Goal: Task Accomplishment & Management: Use online tool/utility

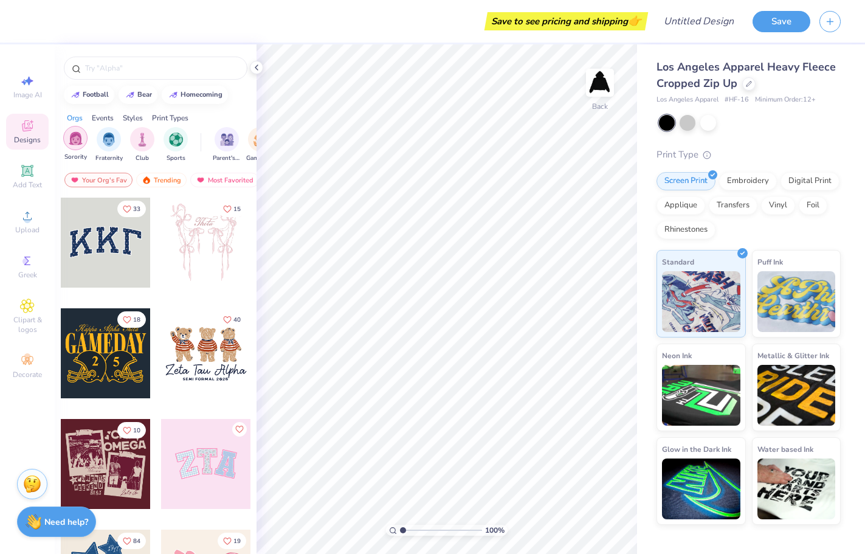
click at [80, 135] on img "filter for Sorority" at bounding box center [76, 138] width 14 height 14
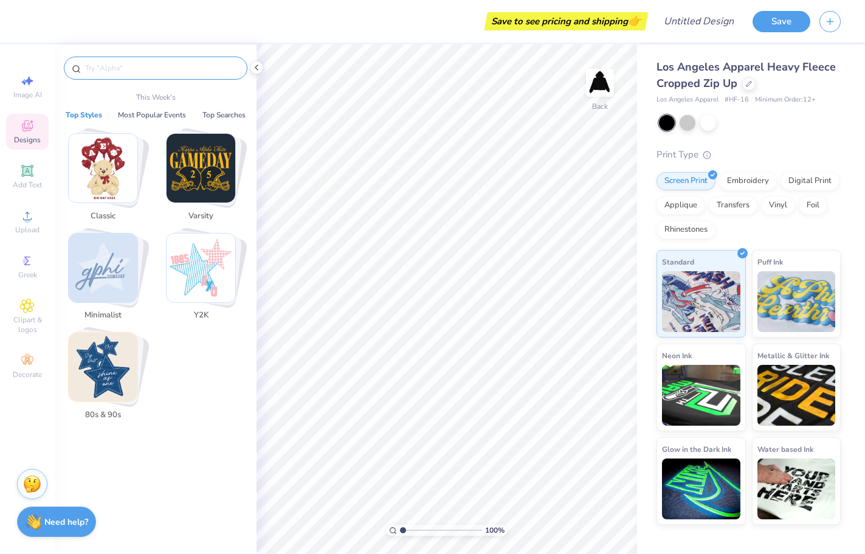
click at [120, 67] on input "text" at bounding box center [162, 68] width 156 height 12
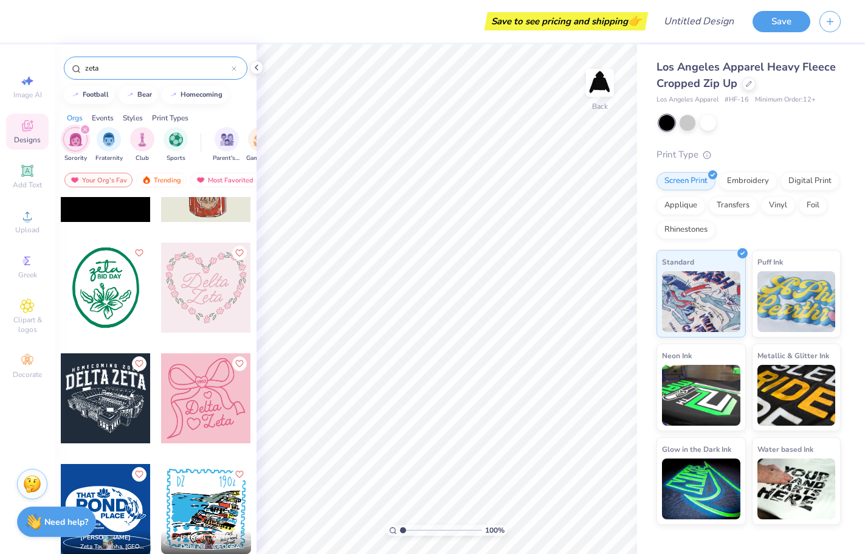
scroll to position [1174, 0]
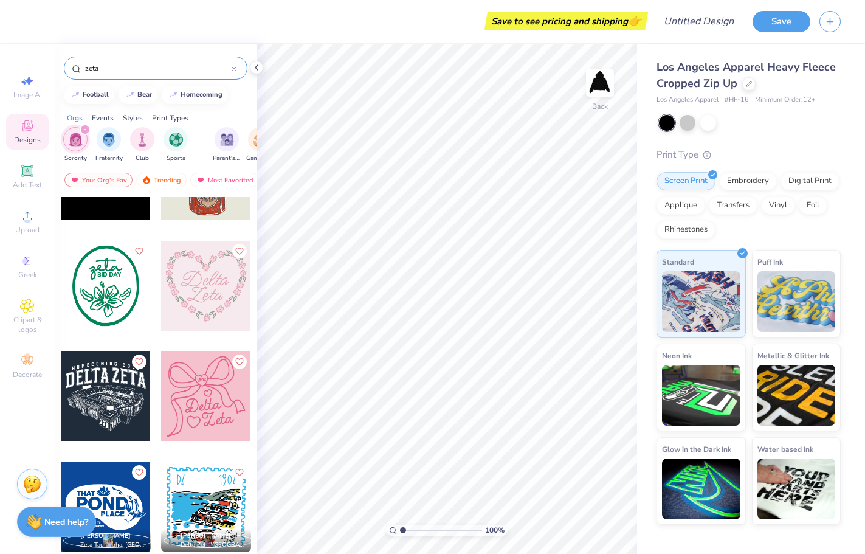
type input "zeta"
click at [236, 69] on div "zeta" at bounding box center [156, 68] width 184 height 23
click at [232, 68] on icon at bounding box center [234, 68] width 5 height 5
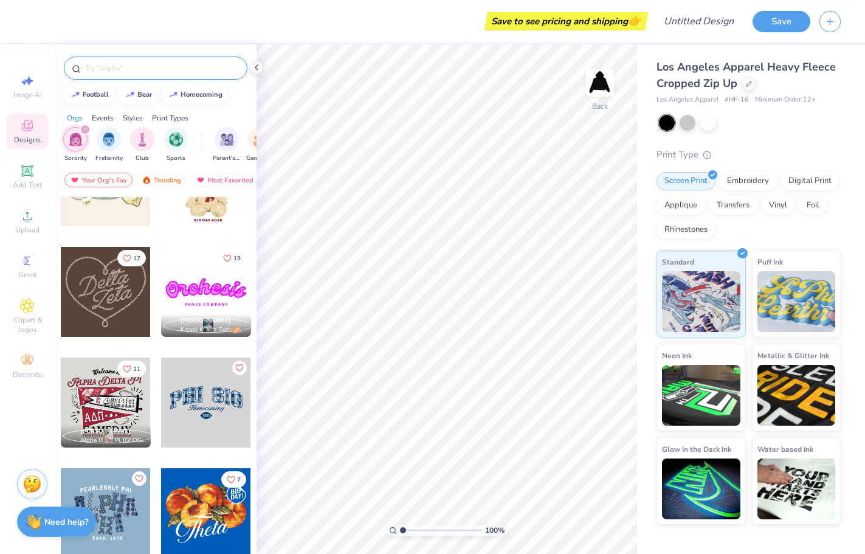
scroll to position [0, 0]
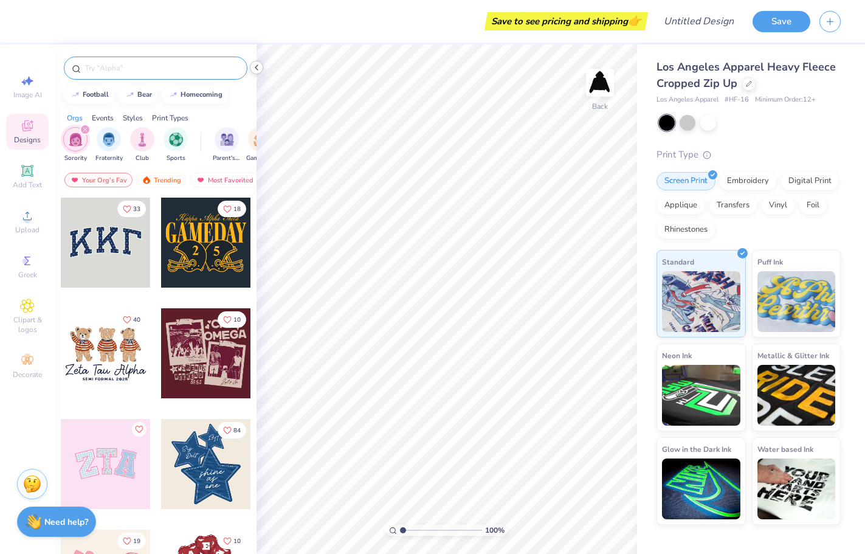
click at [255, 68] on icon at bounding box center [257, 68] width 10 height 10
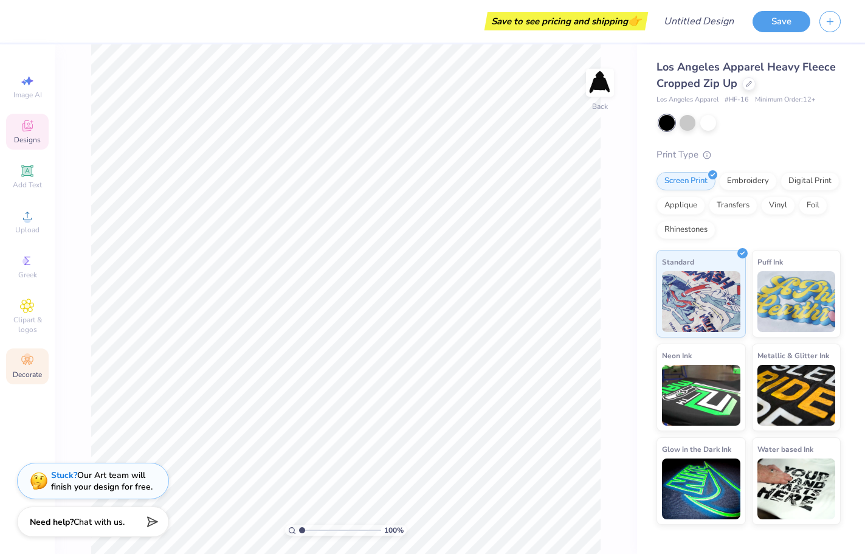
click at [22, 371] on span "Decorate" at bounding box center [27, 375] width 29 height 10
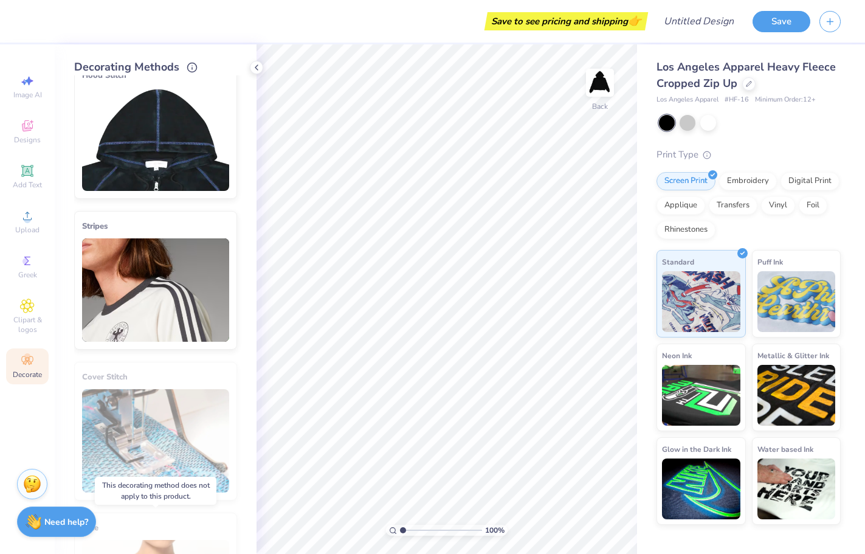
scroll to position [26, 0]
click at [182, 152] on img at bounding box center [155, 138] width 147 height 103
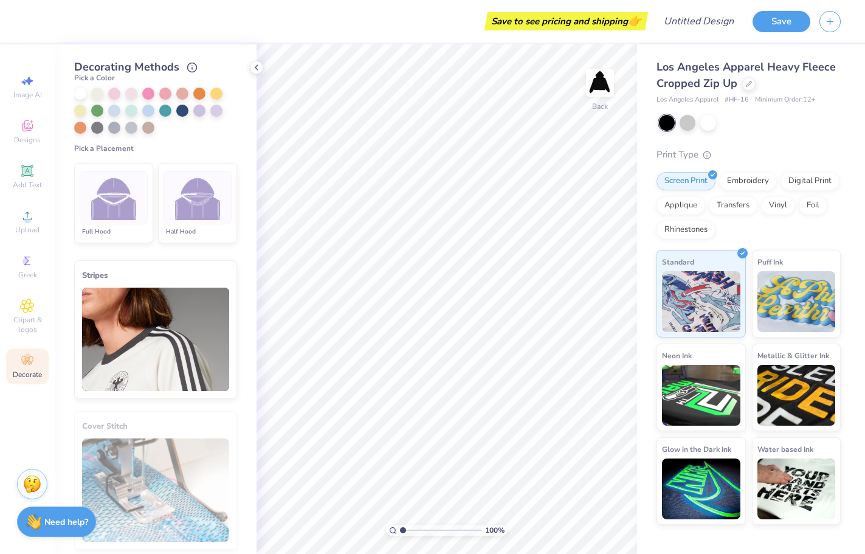
scroll to position [215, 0]
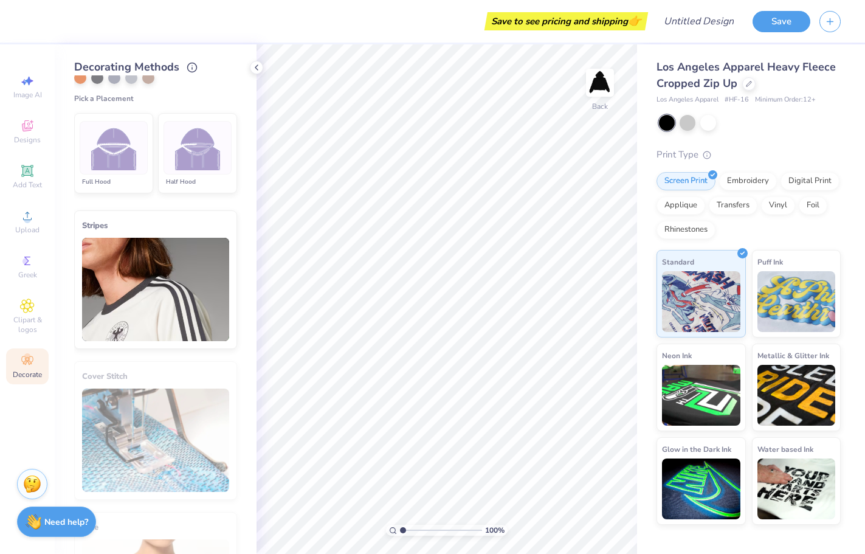
click at [182, 151] on img at bounding box center [198, 148] width 46 height 46
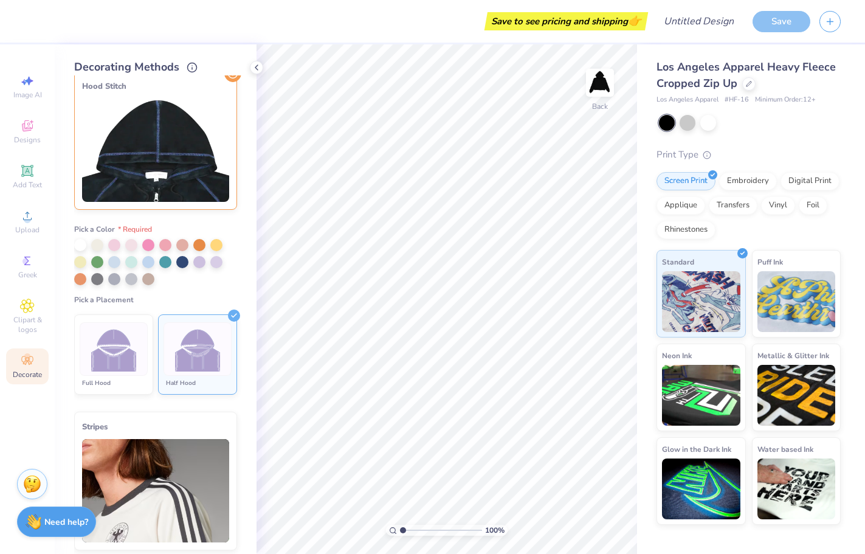
scroll to position [10, 0]
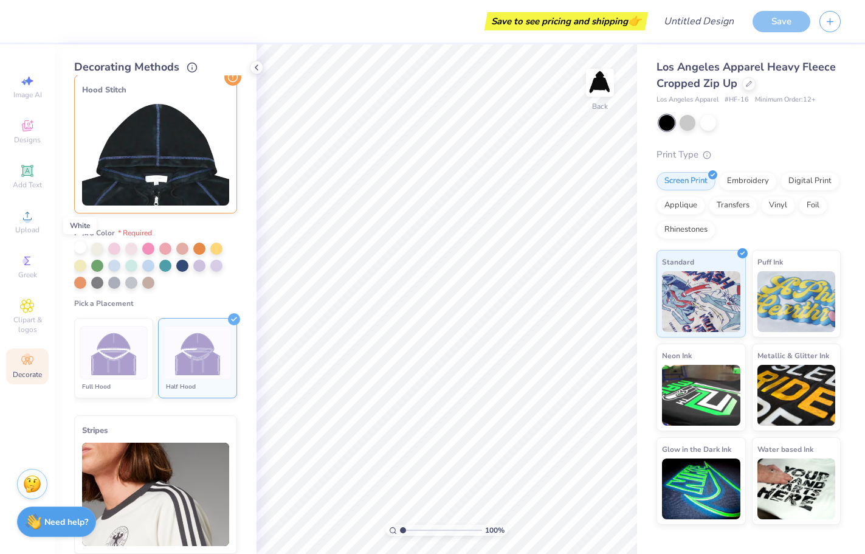
click at [81, 248] on div at bounding box center [80, 247] width 12 height 12
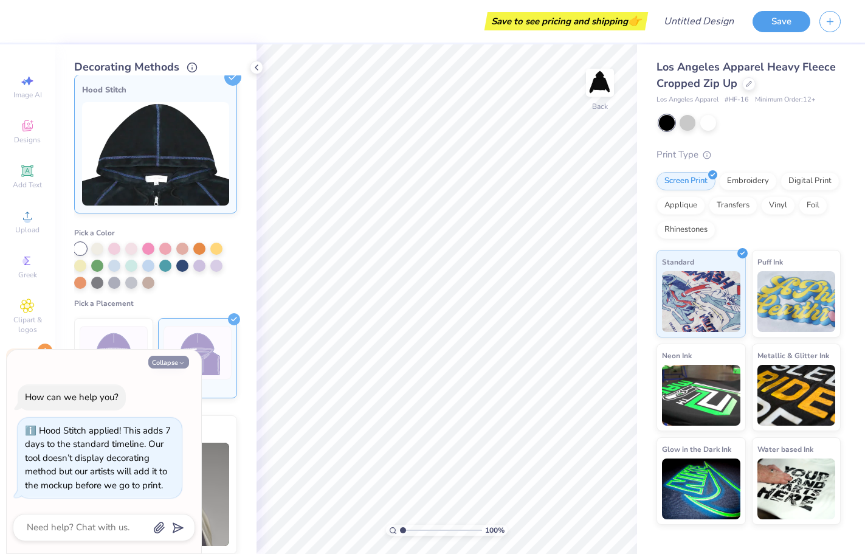
click at [171, 365] on button "Collapse" at bounding box center [168, 362] width 41 height 13
type textarea "x"
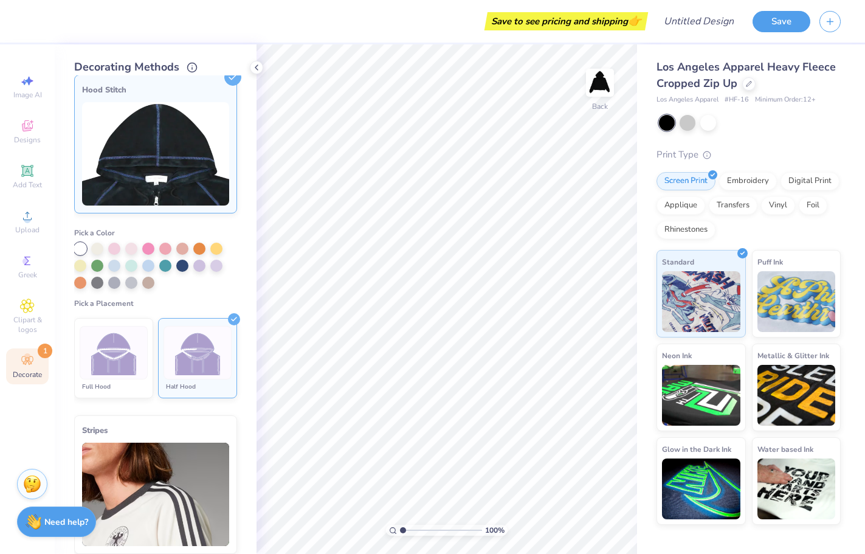
click at [217, 336] on img at bounding box center [198, 353] width 46 height 46
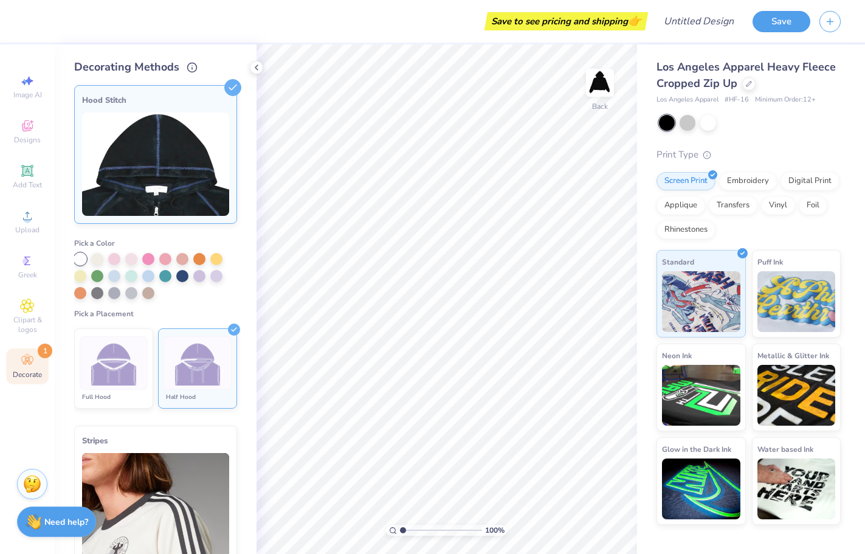
scroll to position [2, 0]
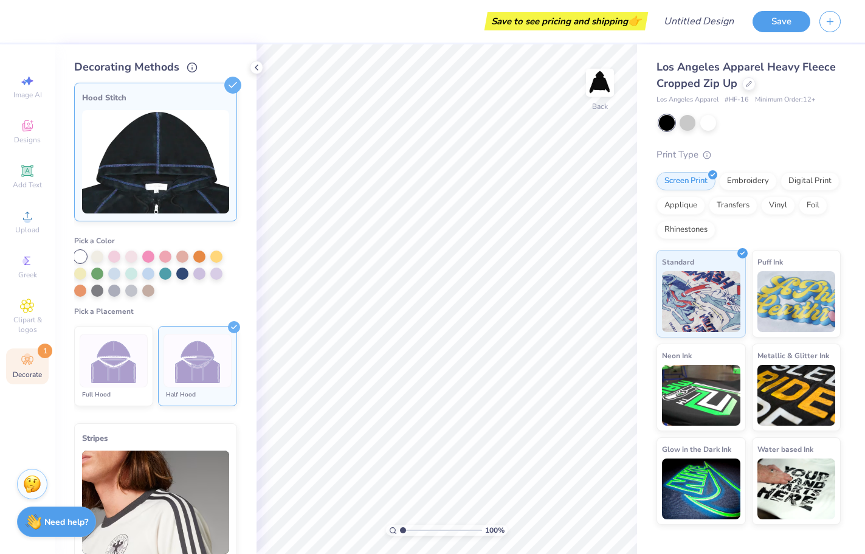
click at [228, 123] on img at bounding box center [155, 161] width 147 height 103
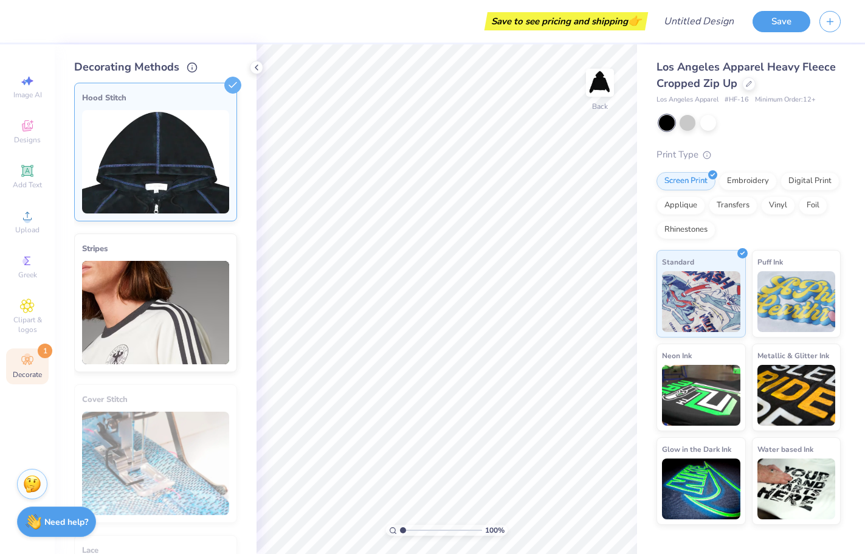
click at [238, 96] on div "Cover Stitch Pick a Color Pick a Placement Neckline, hood, shoulders, arms, bot…" at bounding box center [165, 314] width 182 height 478
click at [222, 115] on img at bounding box center [155, 161] width 147 height 103
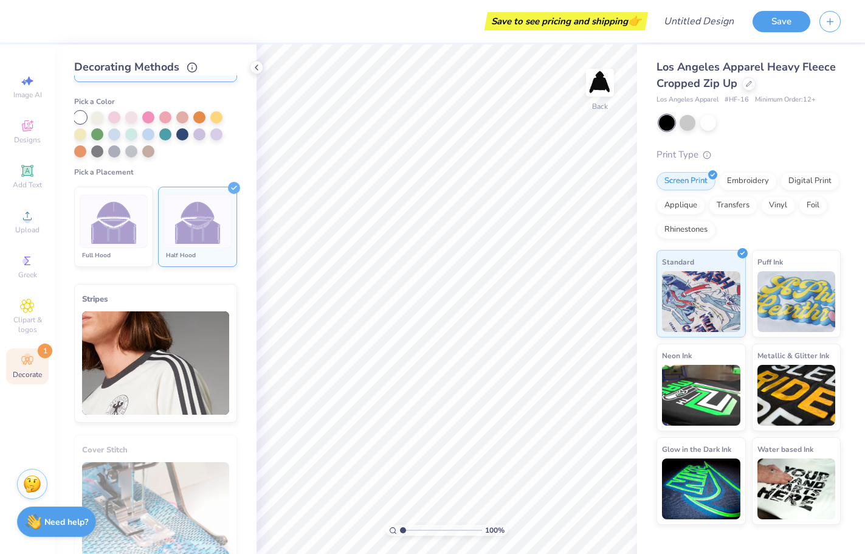
scroll to position [192, 0]
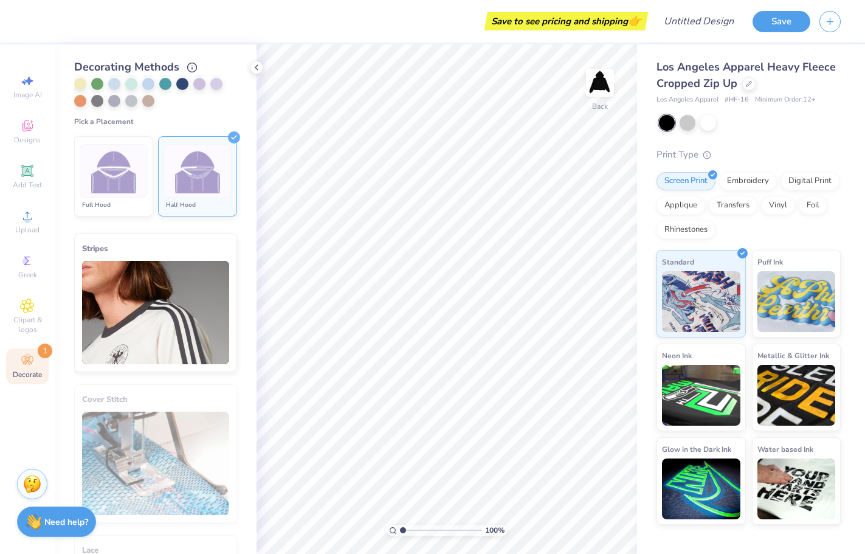
click at [205, 165] on img at bounding box center [198, 171] width 46 height 46
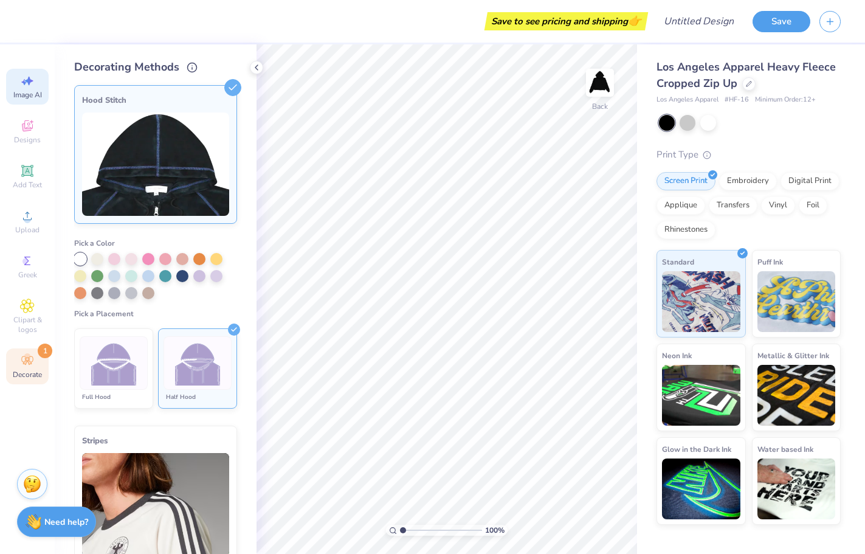
click at [24, 97] on span "Image AI" at bounding box center [27, 95] width 29 height 10
select select "4"
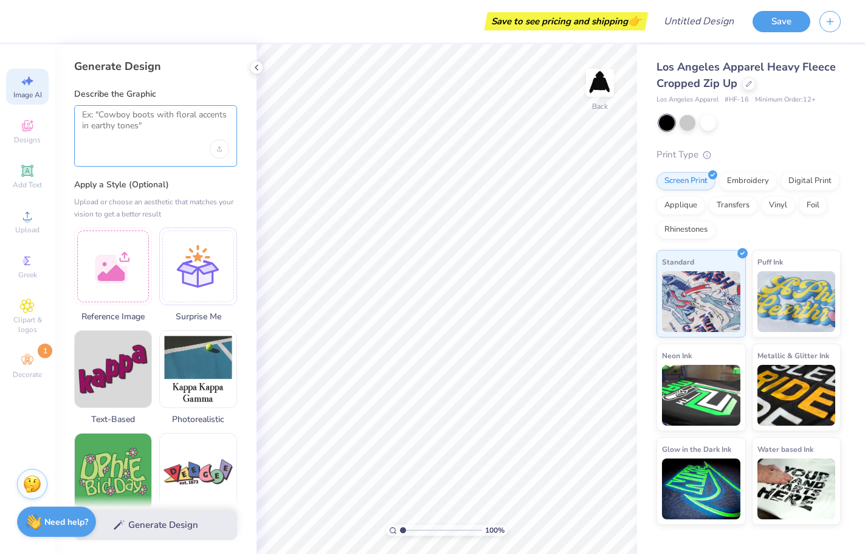
click at [140, 111] on textarea at bounding box center [155, 124] width 147 height 30
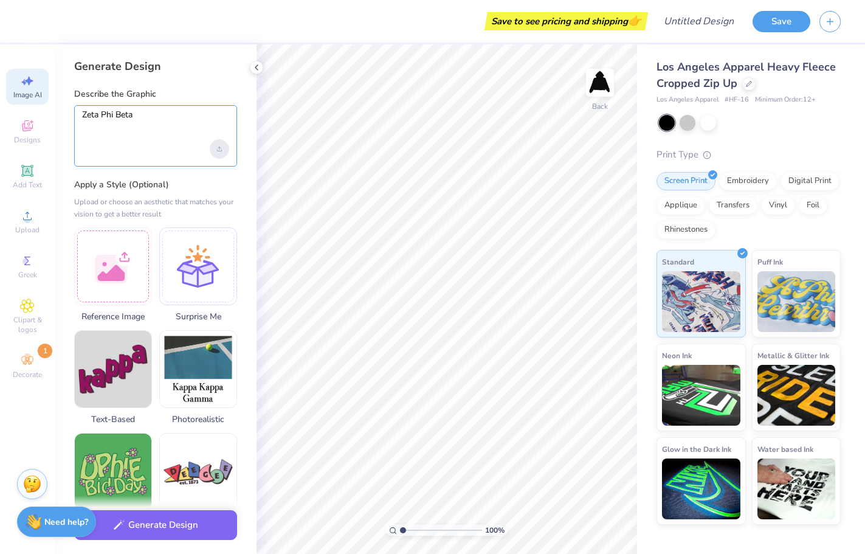
type textarea "Zeta Phi Beta"
click at [222, 145] on div "Upload image" at bounding box center [219, 148] width 19 height 19
drag, startPoint x: 157, startPoint y: 119, endPoint x: 49, endPoint y: 104, distance: 109.3
click at [46, 106] on div "Save to see pricing and shipping 👉 Design Title Save Image AI Designs Add Text …" at bounding box center [432, 277] width 865 height 554
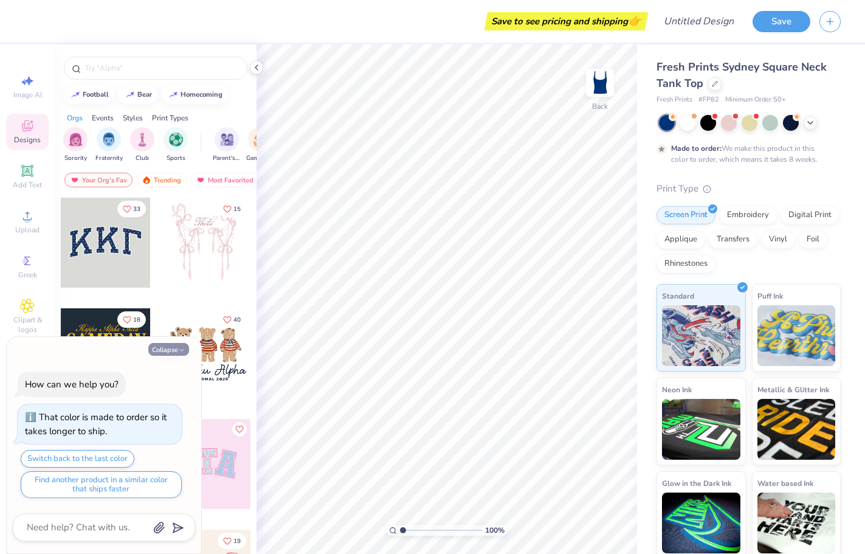
click at [171, 352] on button "Collapse" at bounding box center [168, 349] width 41 height 13
type textarea "x"
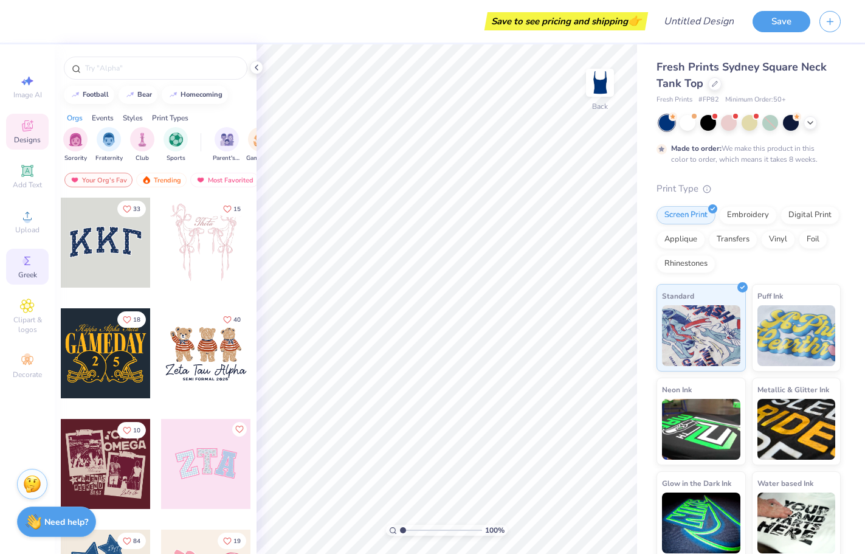
click at [36, 255] on div "Greek" at bounding box center [27, 267] width 43 height 36
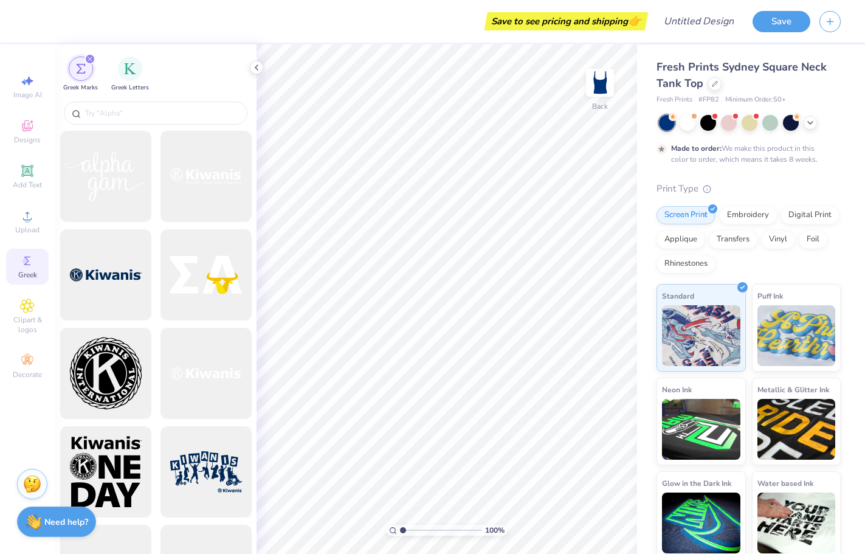
scroll to position [6494, 0]
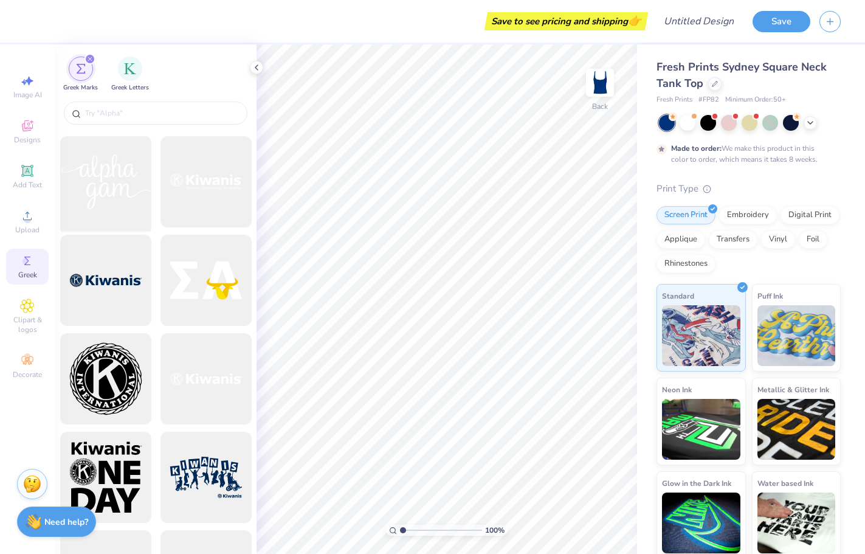
click at [108, 176] on div at bounding box center [105, 182] width 100 height 100
click at [201, 115] on input "text" at bounding box center [162, 113] width 156 height 12
click at [131, 66] on img "filter for Greek Letters" at bounding box center [130, 67] width 12 height 12
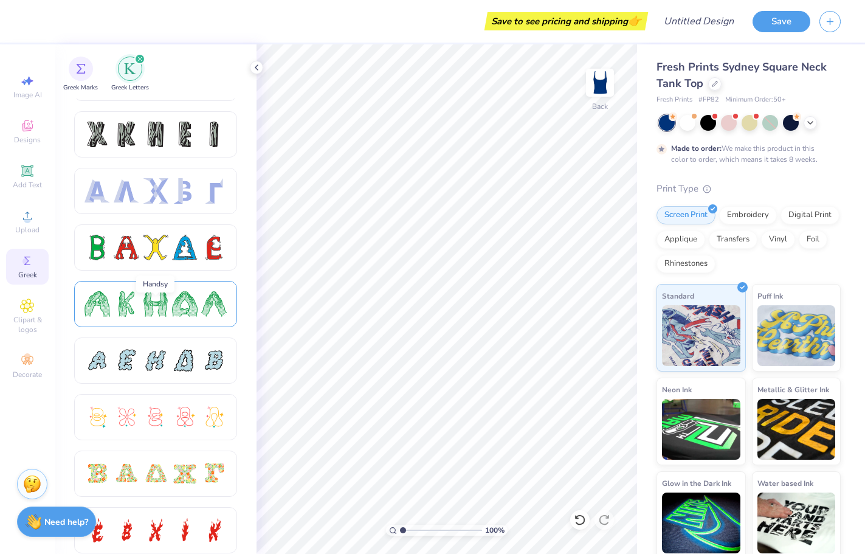
scroll to position [45, 0]
click at [146, 310] on div at bounding box center [156, 303] width 26 height 26
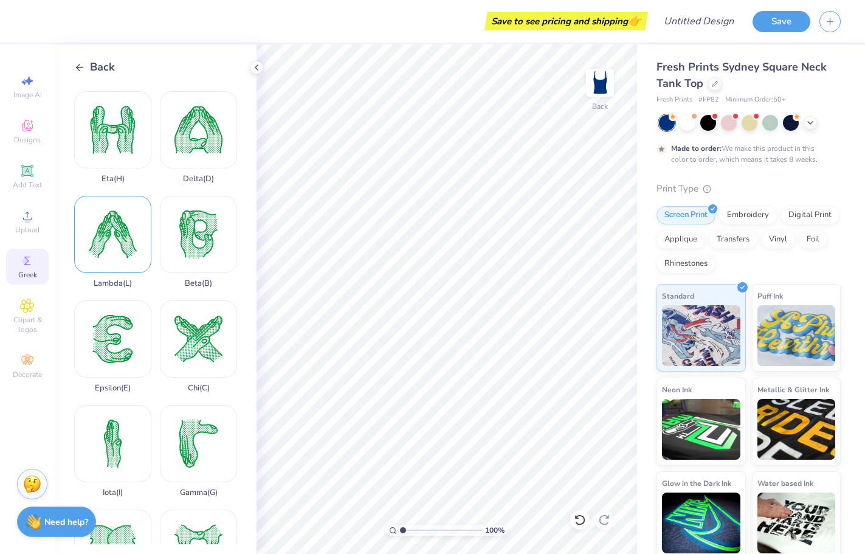
scroll to position [107, 0]
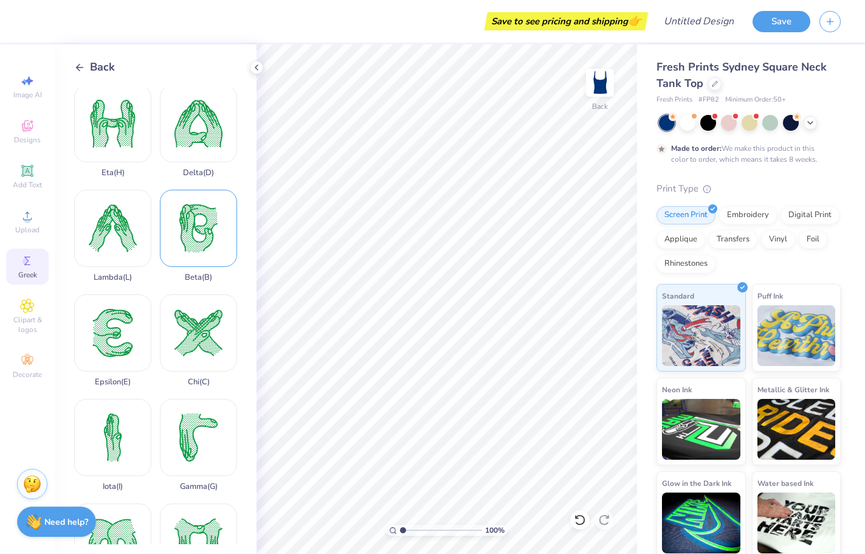
click at [186, 242] on div "Beta ( B )" at bounding box center [198, 236] width 77 height 92
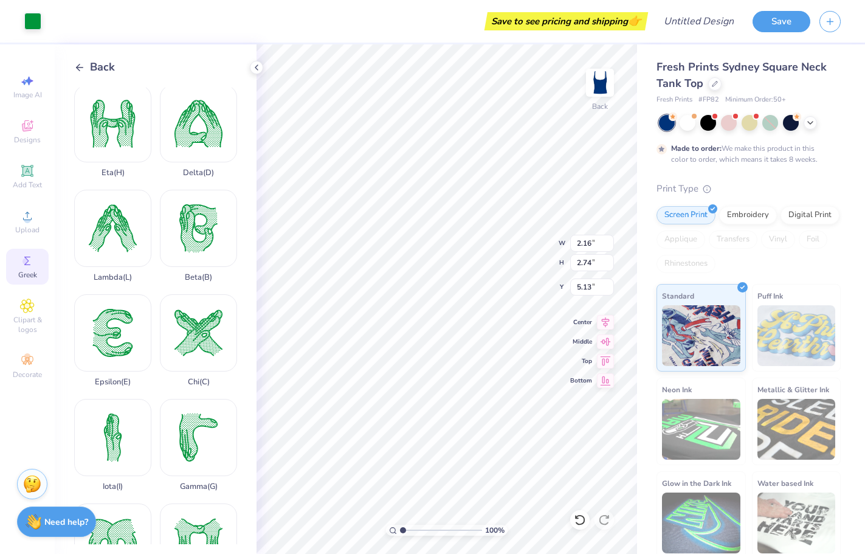
type input "1.19"
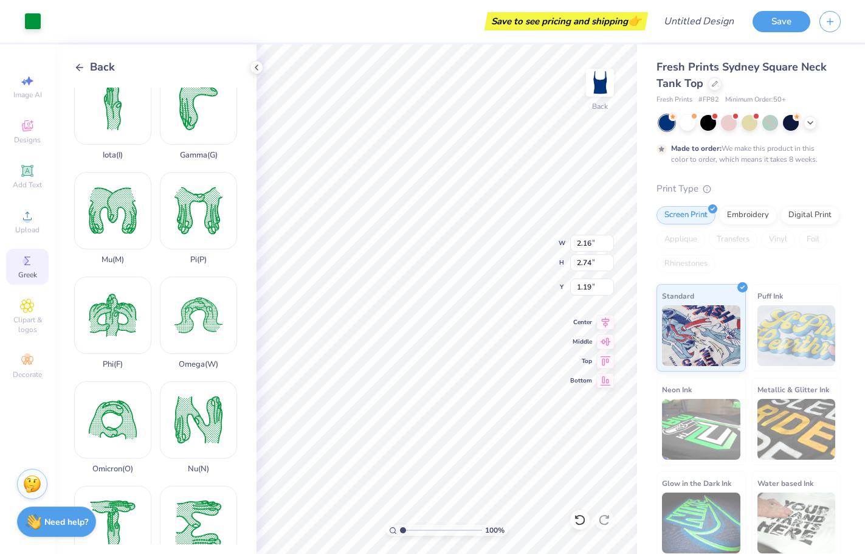
scroll to position [441, 0]
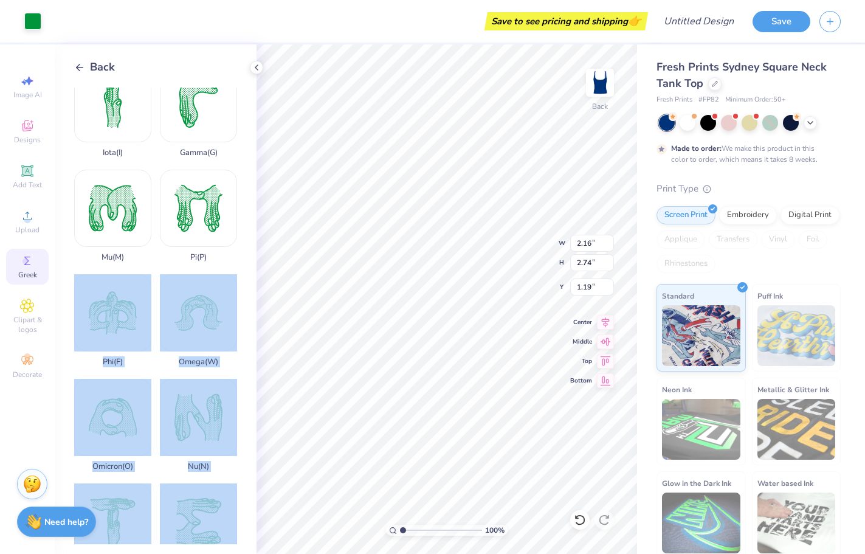
click at [422, 282] on div "Art colors Save to see pricing and shipping 👉 Design Title Save Image AI Design…" at bounding box center [432, 277] width 865 height 554
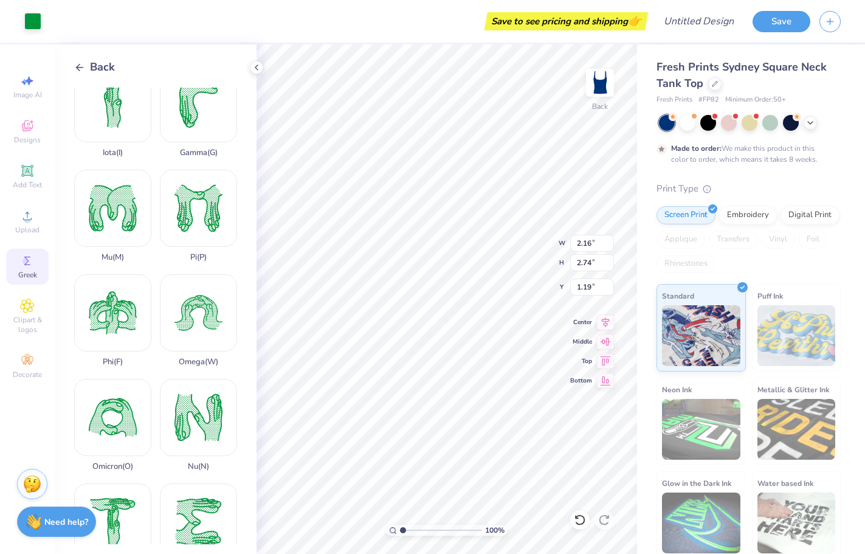
click at [242, 247] on div "Alpha ( A ) Kappa ( K ) Eta ( H ) Delta ( D ) Lambda ( L ) Beta ( B ) Epsilon (…" at bounding box center [165, 316] width 182 height 457
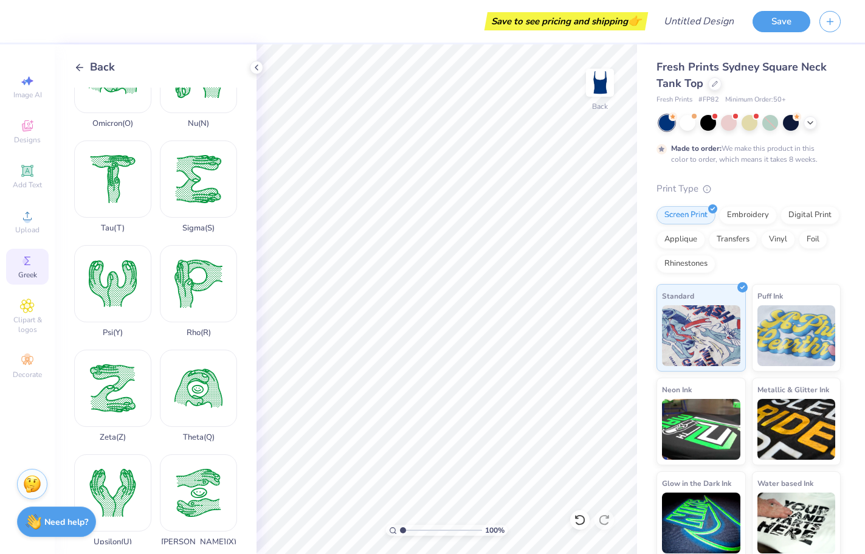
scroll to position [801, 0]
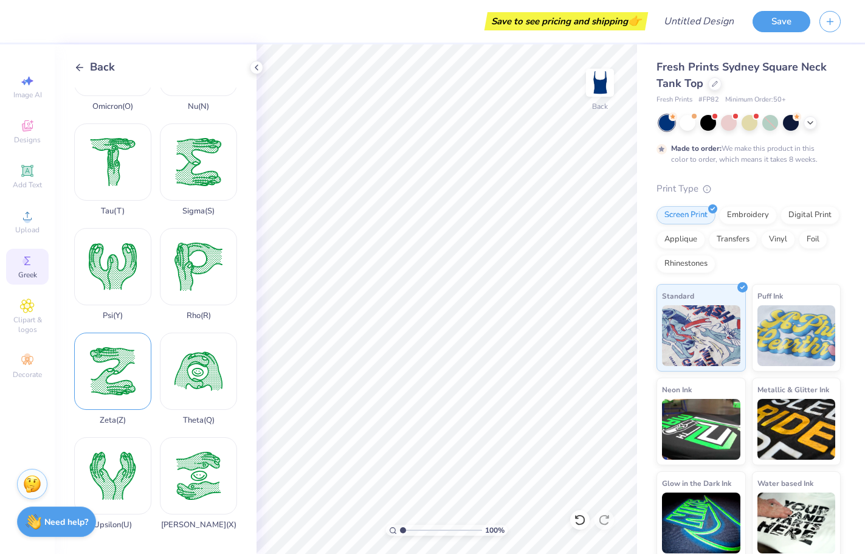
click at [109, 377] on div "Zeta ( Z )" at bounding box center [112, 379] width 77 height 92
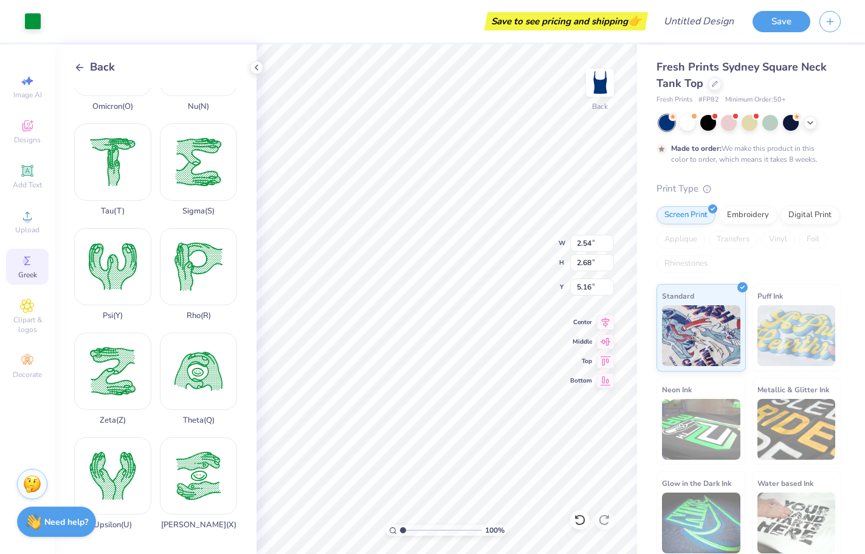
type input "1.43"
click at [689, 126] on div at bounding box center [688, 122] width 16 height 16
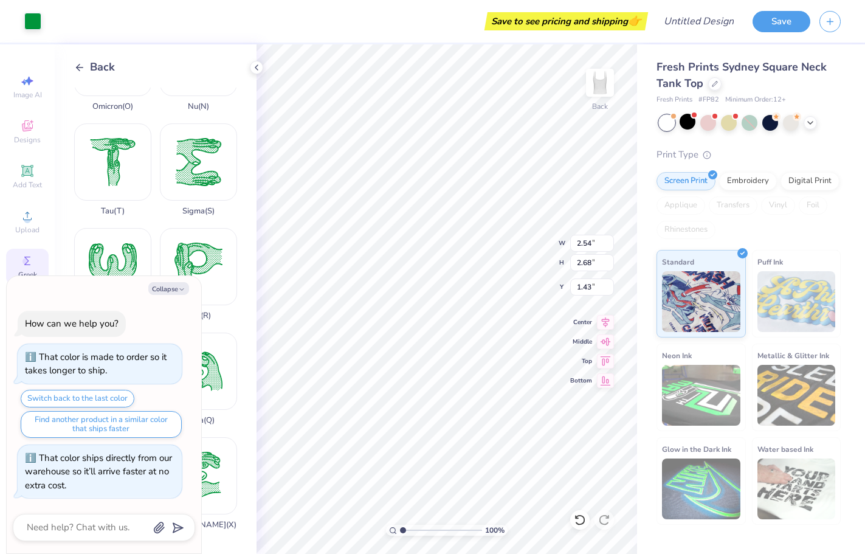
scroll to position [229, 0]
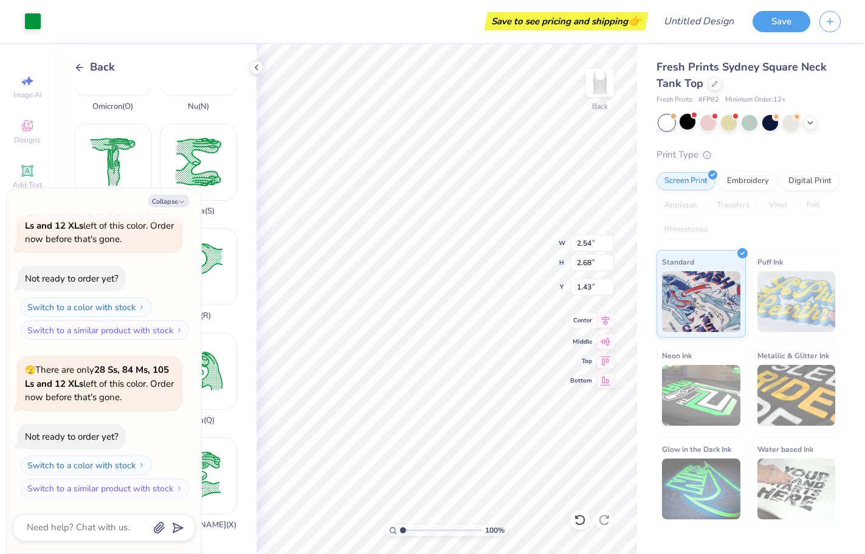
type textarea "x"
type input "3.90"
type input "4.12"
type textarea "x"
type input "4.38"
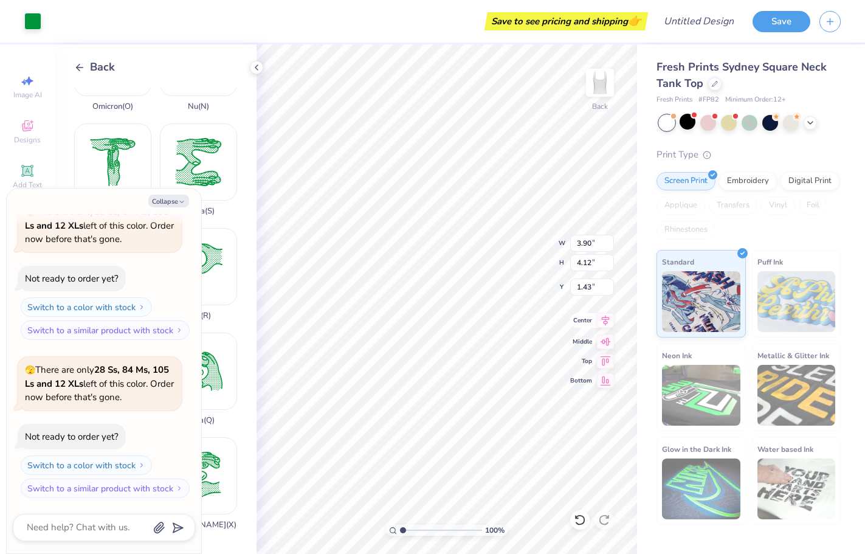
type input "4.62"
click at [171, 204] on button "Collapse" at bounding box center [168, 201] width 41 height 13
type textarea "x"
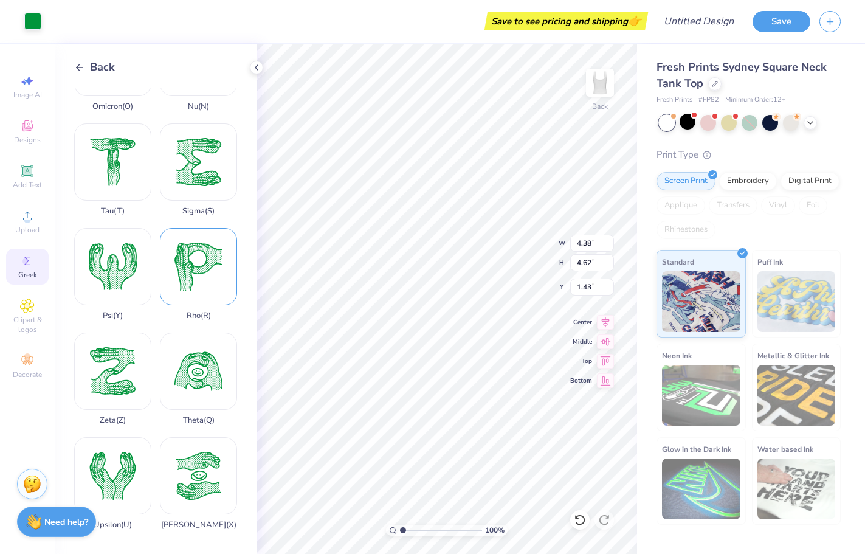
scroll to position [0, 0]
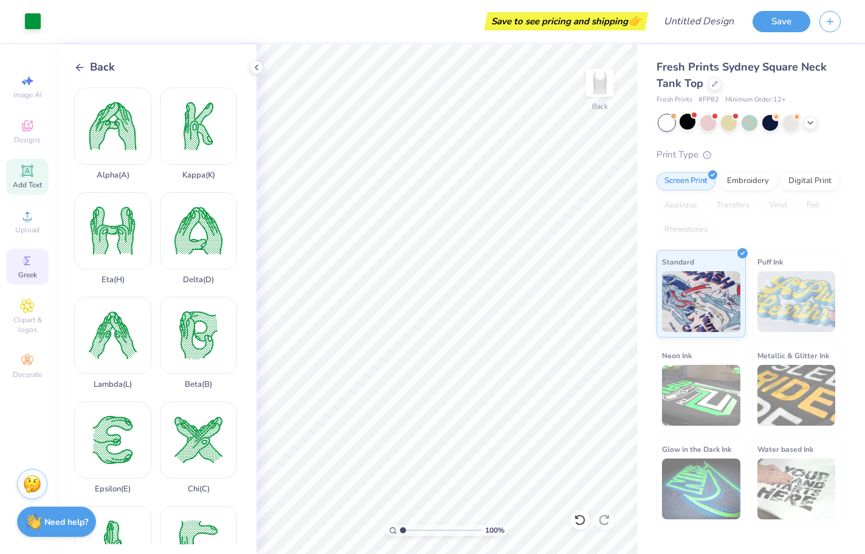
click at [29, 178] on icon at bounding box center [27, 171] width 15 height 15
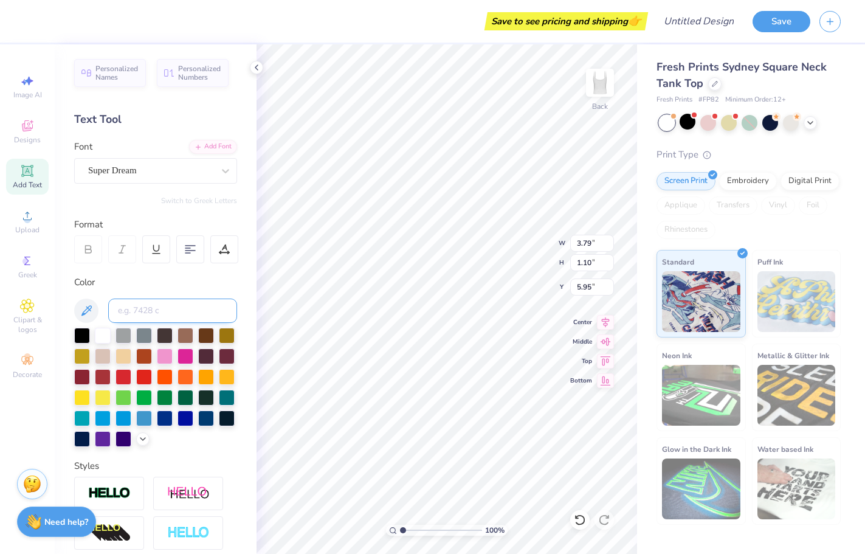
click at [174, 314] on input at bounding box center [172, 310] width 129 height 24
type input "Zeta Phi Beta"
click at [183, 419] on div at bounding box center [186, 417] width 16 height 16
click at [184, 418] on div at bounding box center [186, 417] width 16 height 16
click at [815, 121] on icon at bounding box center [810, 122] width 10 height 10
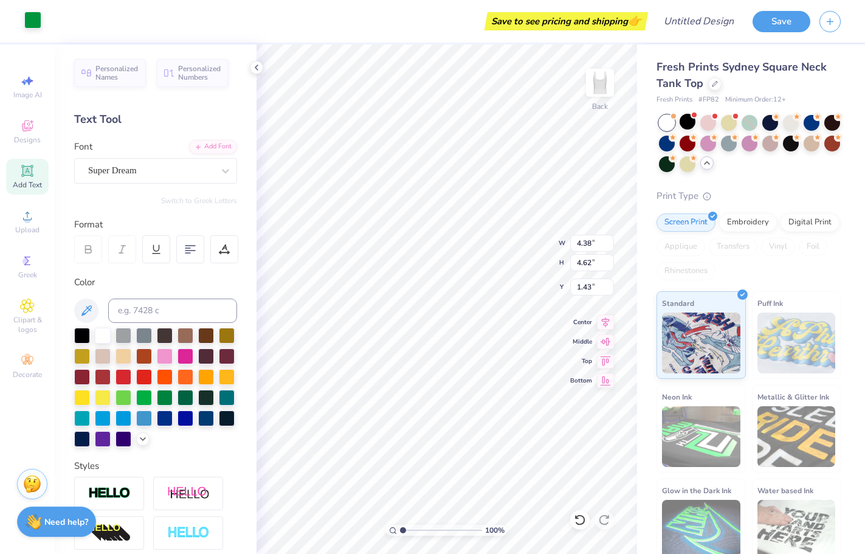
click at [40, 17] on div at bounding box center [32, 20] width 17 height 17
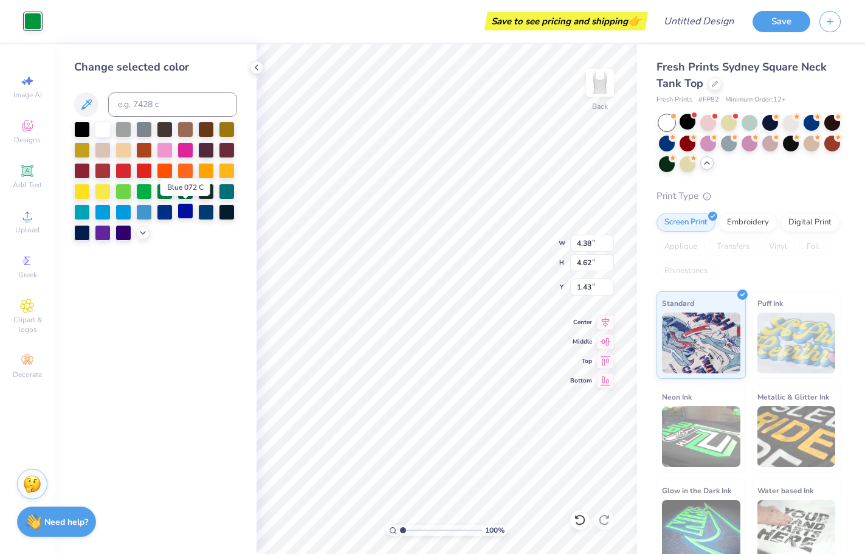
click at [182, 208] on div at bounding box center [186, 211] width 16 height 16
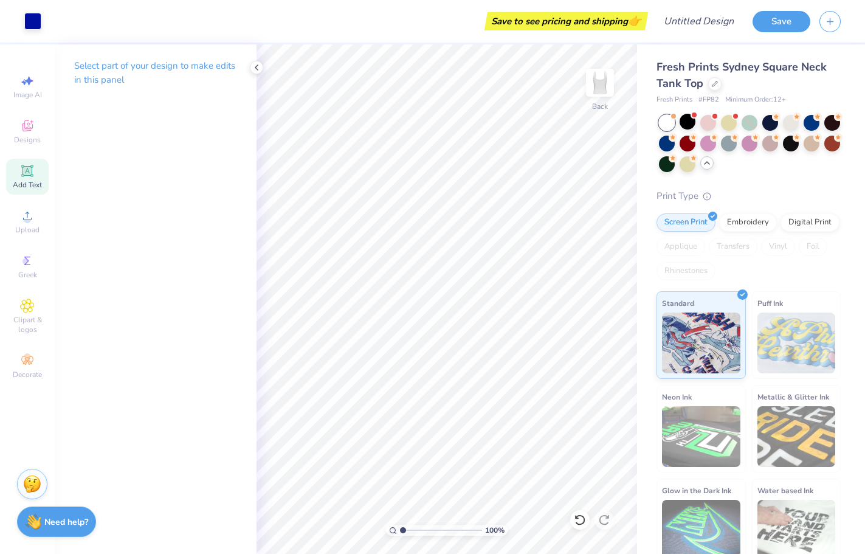
click at [33, 184] on span "Add Text" at bounding box center [27, 185] width 29 height 10
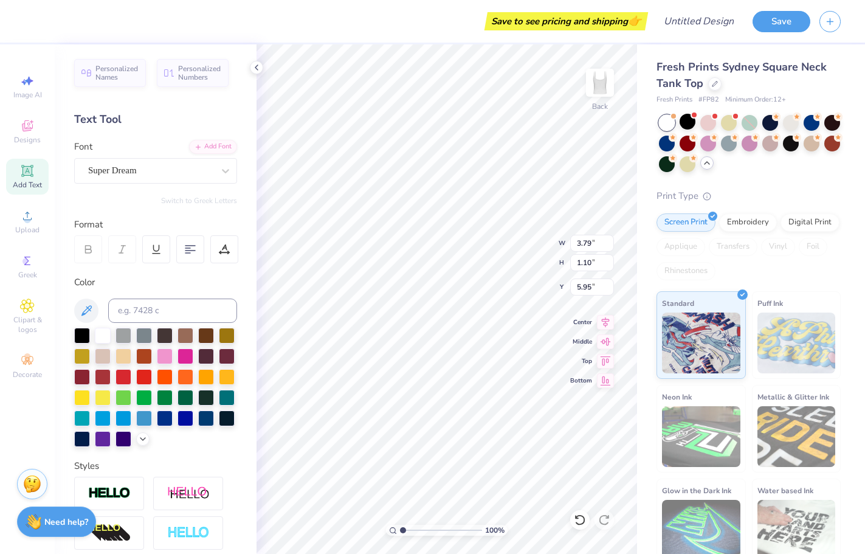
type textarea "X"
type textarea "Z"
click at [782, 13] on button "Save" at bounding box center [782, 19] width 58 height 21
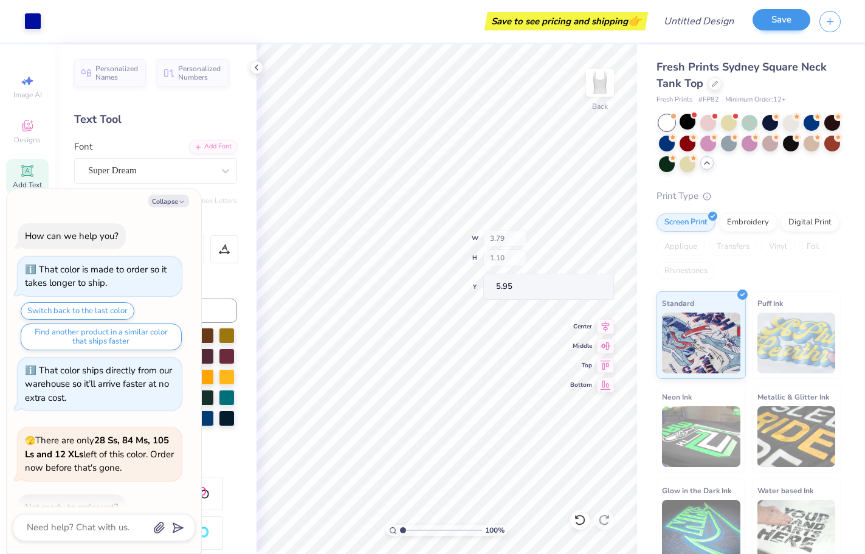
scroll to position [261, 0]
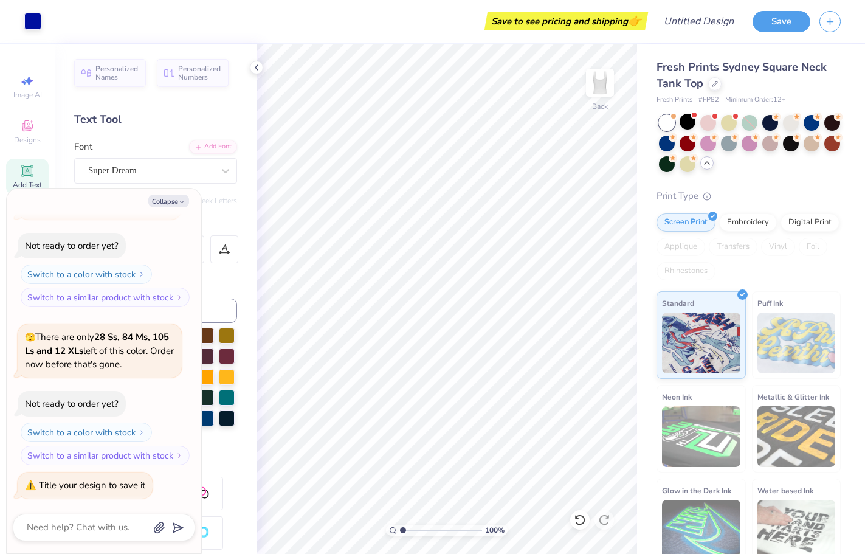
click at [593, 23] on div "Save to see pricing and shipping 👉" at bounding box center [566, 21] width 157 height 18
click at [778, 13] on button "Save" at bounding box center [782, 19] width 58 height 21
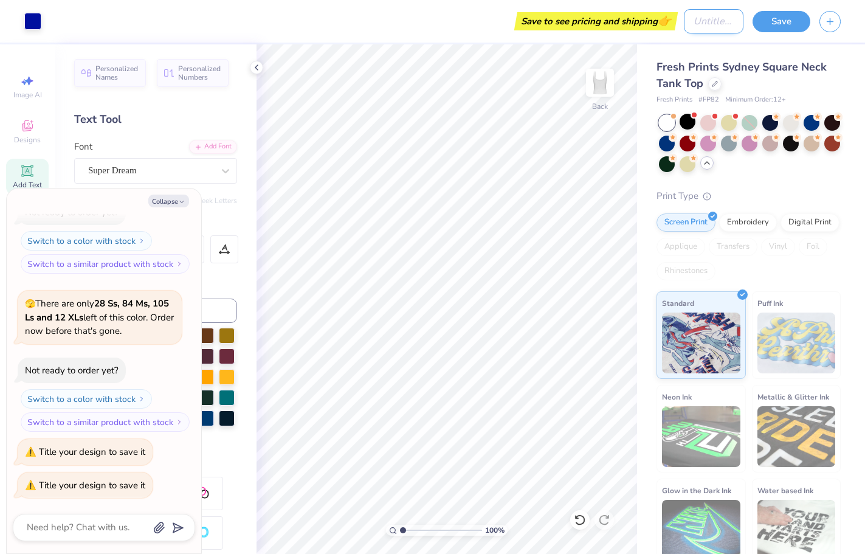
click at [684, 20] on input "Design Title" at bounding box center [714, 21] width 60 height 24
type textarea "x"
type input "Z"
click at [780, 22] on button "Save" at bounding box center [782, 19] width 58 height 21
type textarea "x"
